Goal: Obtain resource: Obtain resource

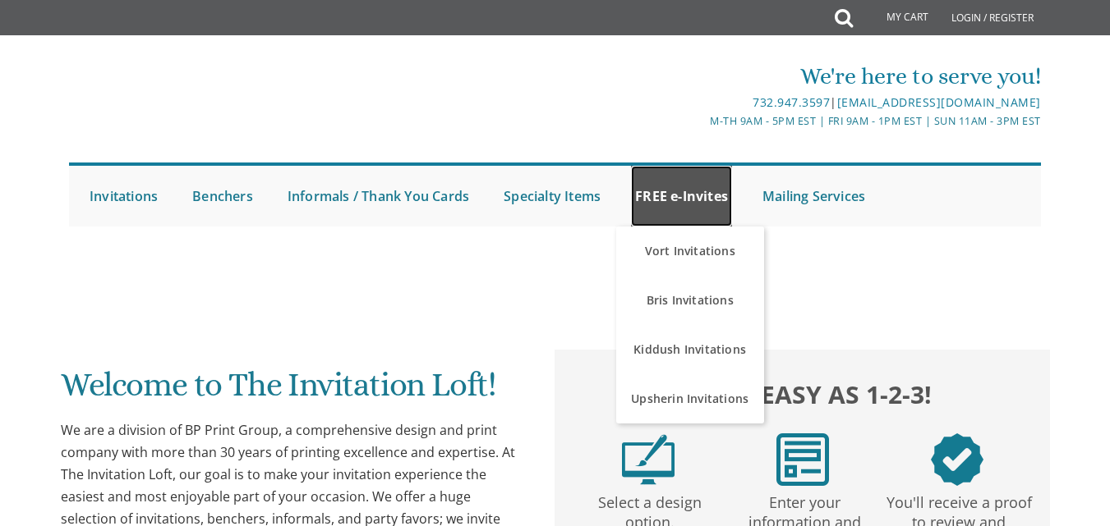
click at [694, 195] on link "FREE e-Invites" at bounding box center [681, 196] width 101 height 61
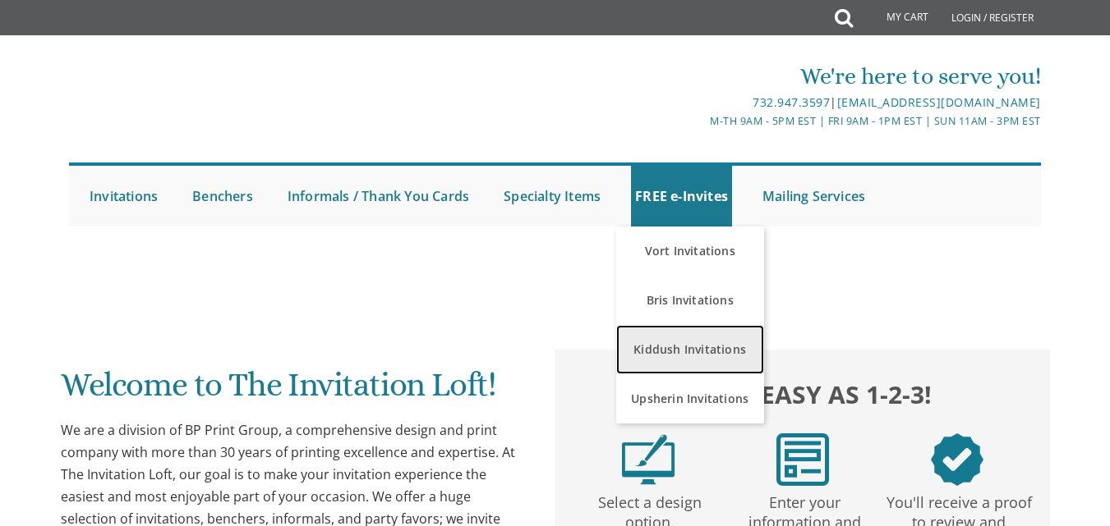
click at [689, 351] on link "Kiddush Invitations" at bounding box center [690, 349] width 148 height 49
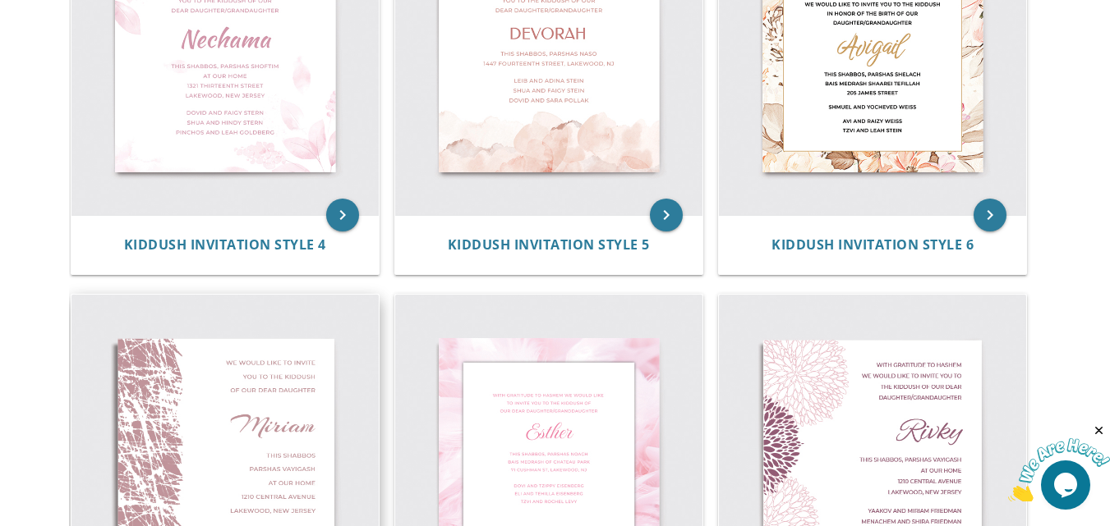
scroll to position [739, 0]
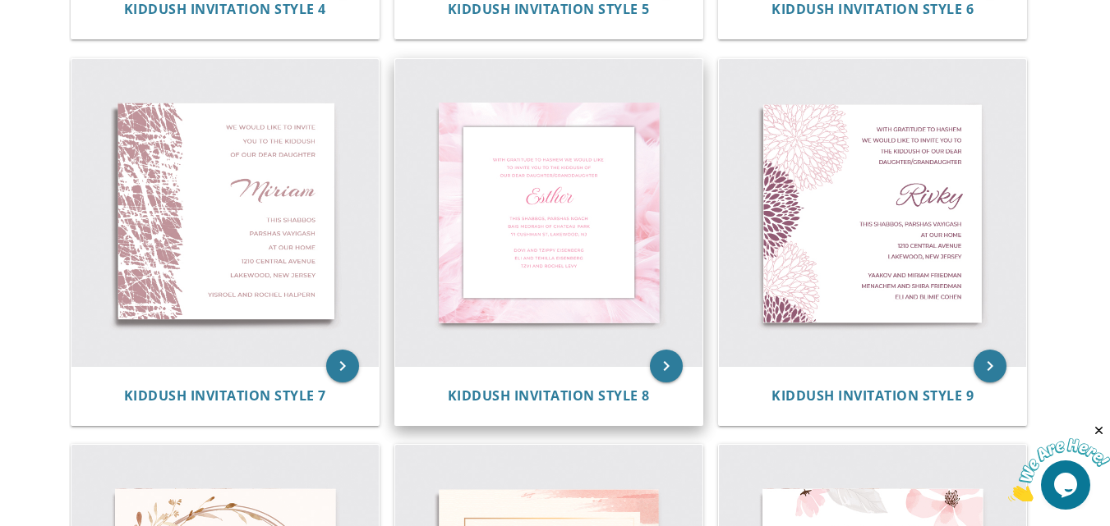
click at [583, 350] on div "keyboard_arrow_right Kiddush Invitation Style 1 keyboard_arrow_right Kiddush In…" at bounding box center [555, 245] width 972 height 1933
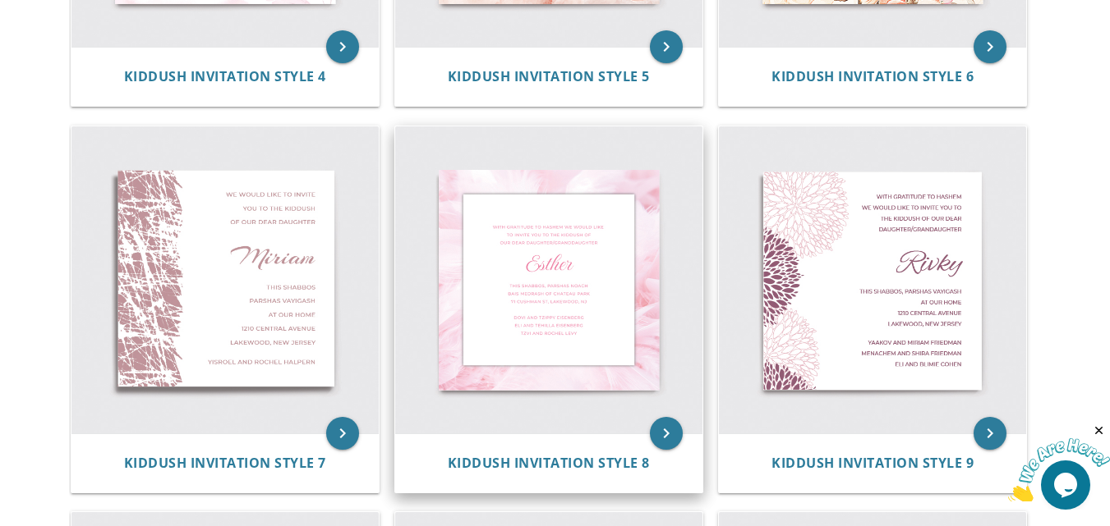
scroll to position [986, 0]
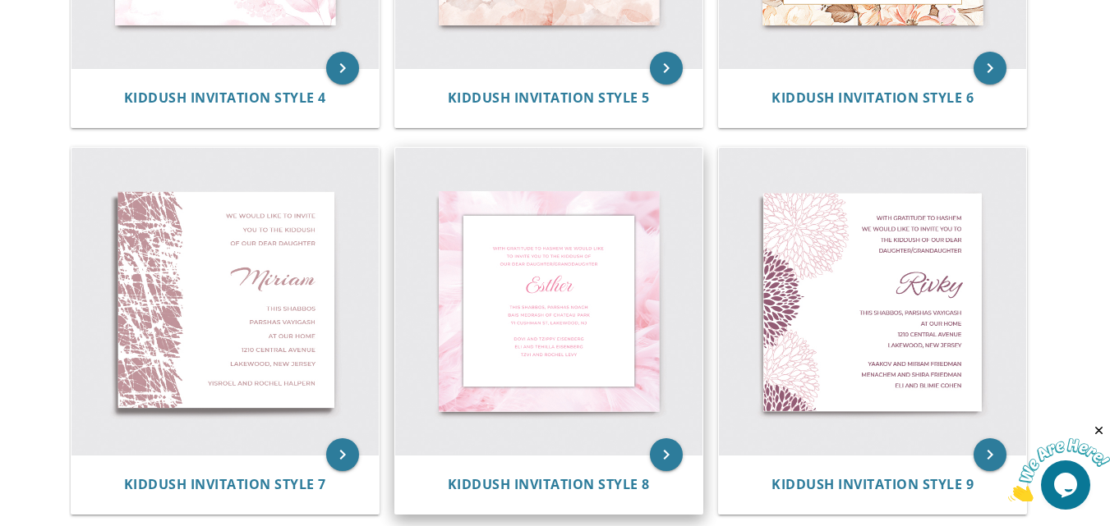
click at [564, 273] on img at bounding box center [548, 301] width 307 height 307
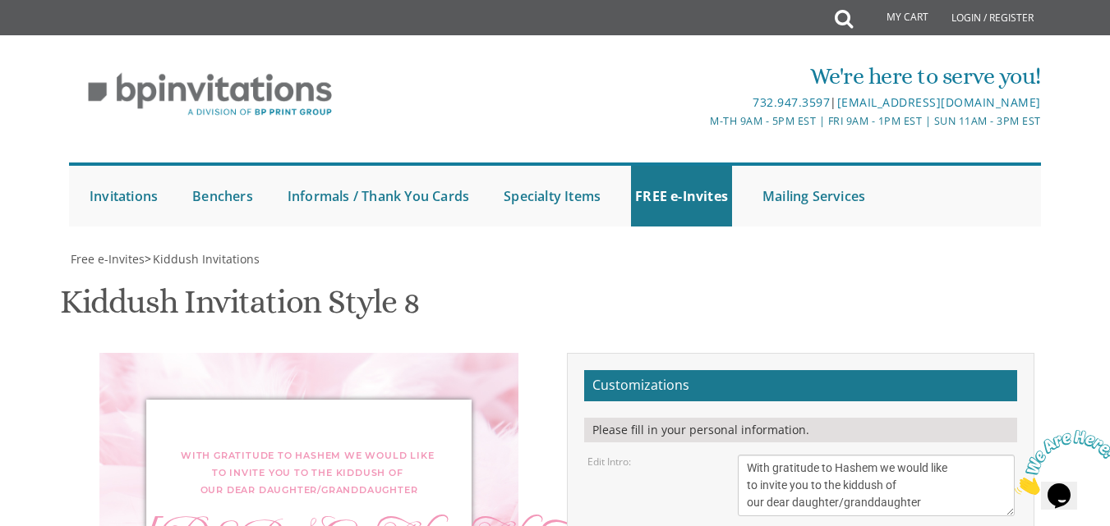
scroll to position [164, 0]
click at [917, 455] on textarea "With gratitude to Hashem we would like to invite you to the kiddush of our dear…" at bounding box center [876, 486] width 276 height 62
click at [927, 455] on textarea "With gratitude to Hashem we would like to invite you to the kiddush of our dear…" at bounding box center [876, 486] width 276 height 62
drag, startPoint x: 885, startPoint y: 382, endPoint x: 919, endPoint y: 462, distance: 87.2
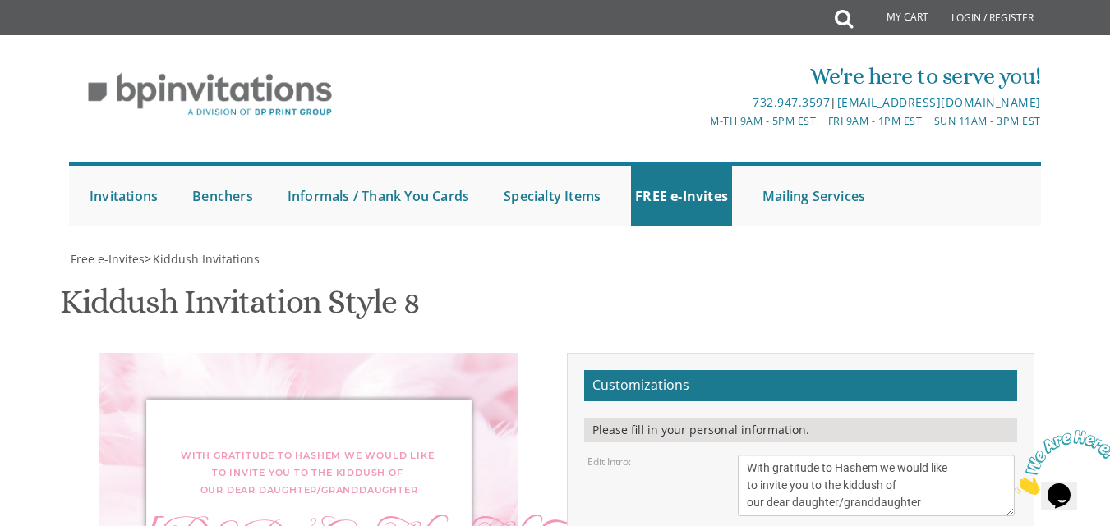
type textarea "D"
type textarea "[PERSON_NAME] and [PERSON_NAME] [PERSON_NAME] and [PERSON_NAME] and [PERSON_NAM…"
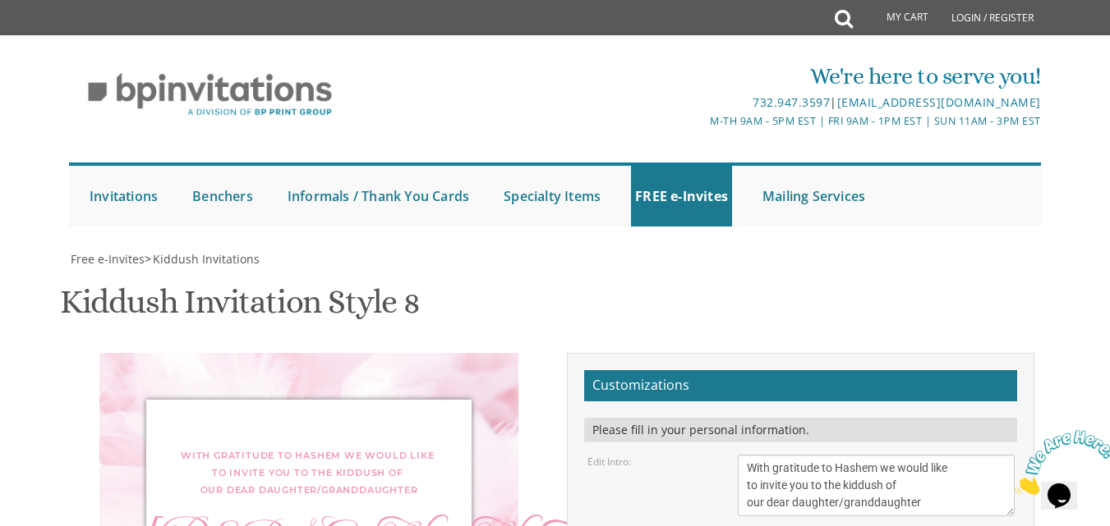
drag, startPoint x: 922, startPoint y: 330, endPoint x: 736, endPoint y: 329, distance: 186.4
drag, startPoint x: 906, startPoint y: 344, endPoint x: 734, endPoint y: 350, distance: 171.7
type textarea "This Shabbos, Parshas Nitzavim [STREET_ADDRESS]"
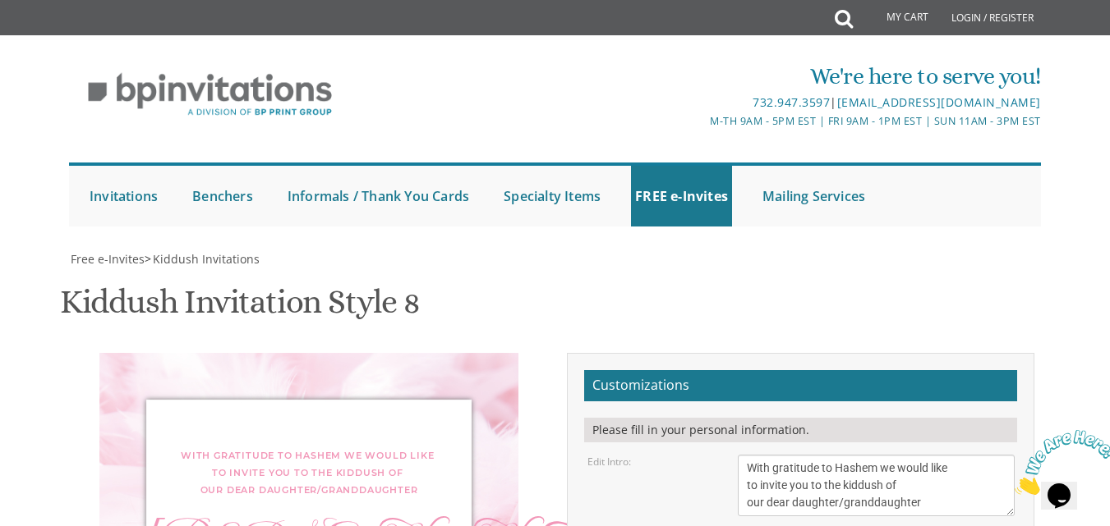
type textarea "Chani"
click at [900, 455] on textarea "With gratitude to Hashem we would like to invite you to the kiddush of our dear…" at bounding box center [876, 486] width 276 height 62
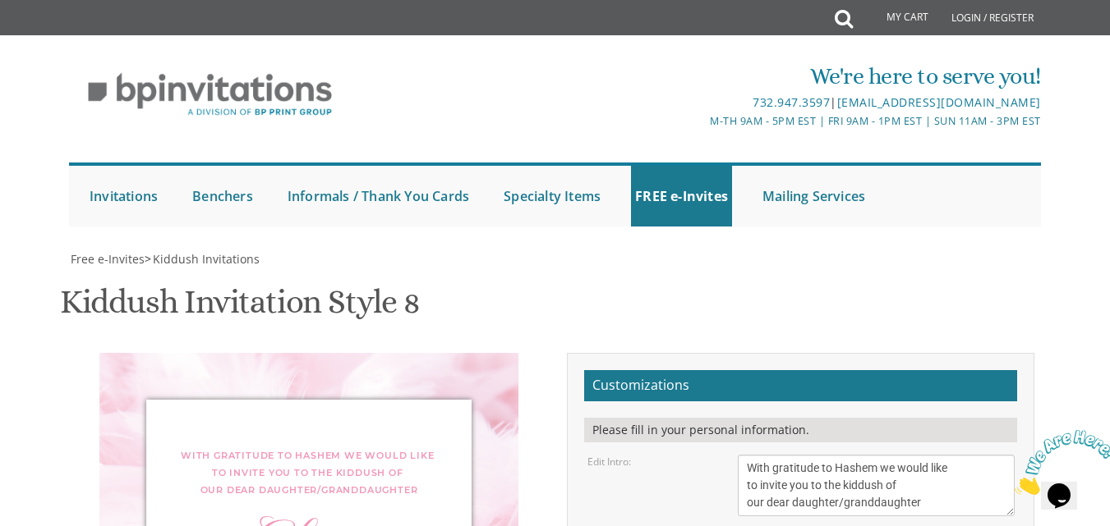
type input "[PERSON_NAME][EMAIL_ADDRESS][PERSON_NAME][DOMAIN_NAME]"
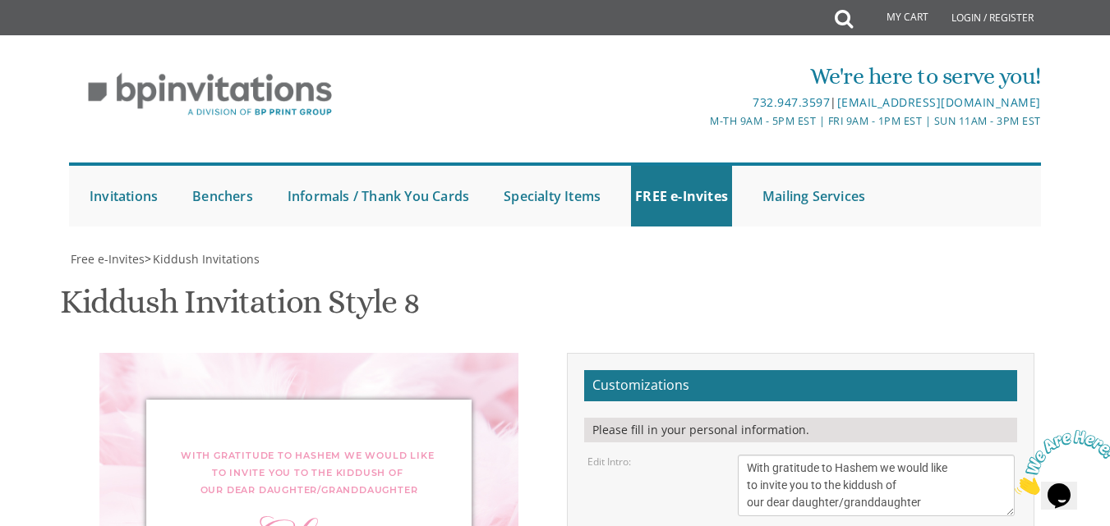
drag, startPoint x: 816, startPoint y: 402, endPoint x: 841, endPoint y: 396, distance: 26.3
type textarea "[PERSON_NAME] and [PERSON_NAME] [PERSON_NAME] and [PERSON_NAME] [PERSON_NAME] a…"
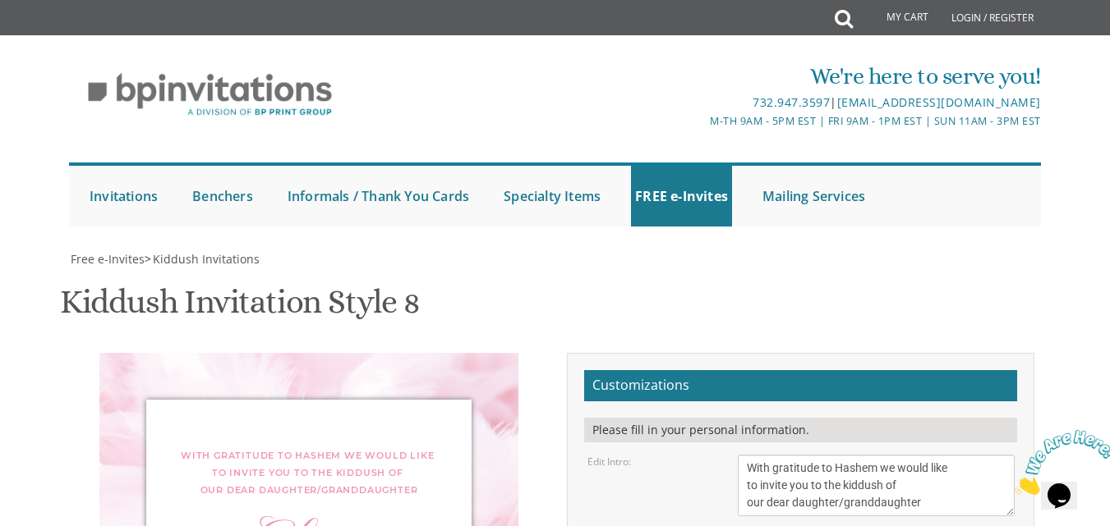
scroll to position [493, 0]
